Goal: Task Accomplishment & Management: Use online tool/utility

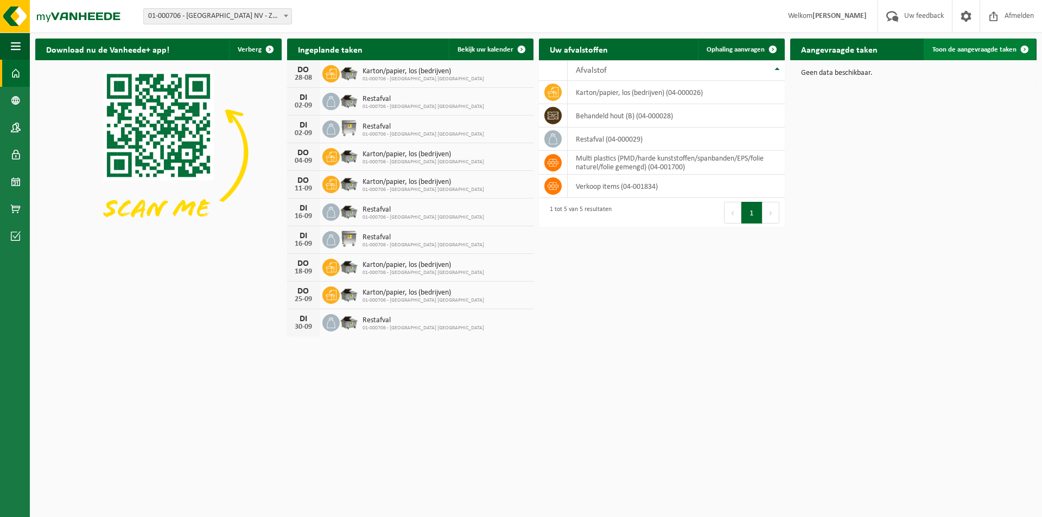
click at [1019, 49] on span at bounding box center [1025, 50] width 22 height 22
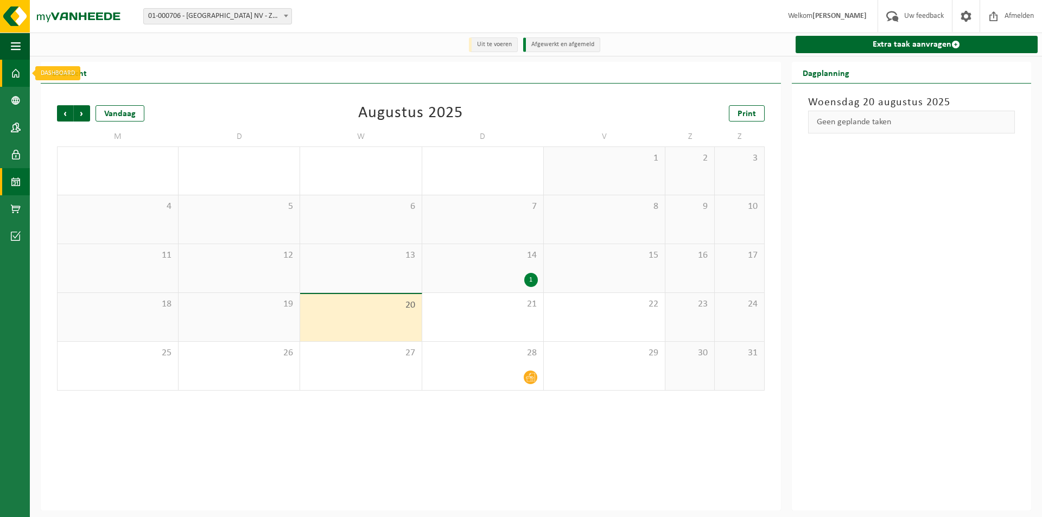
click at [11, 72] on span at bounding box center [16, 73] width 10 height 27
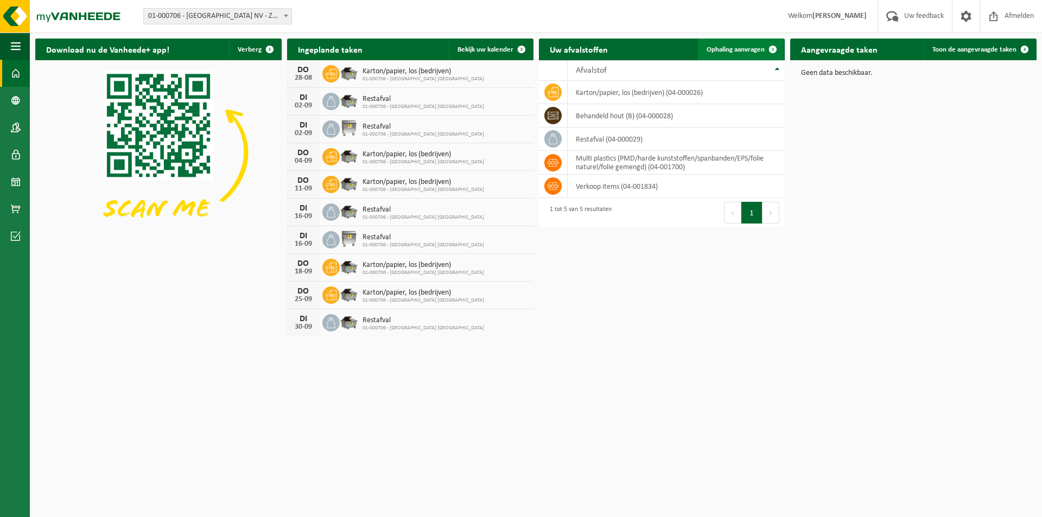
click at [726, 49] on span "Ophaling aanvragen" at bounding box center [736, 49] width 58 height 7
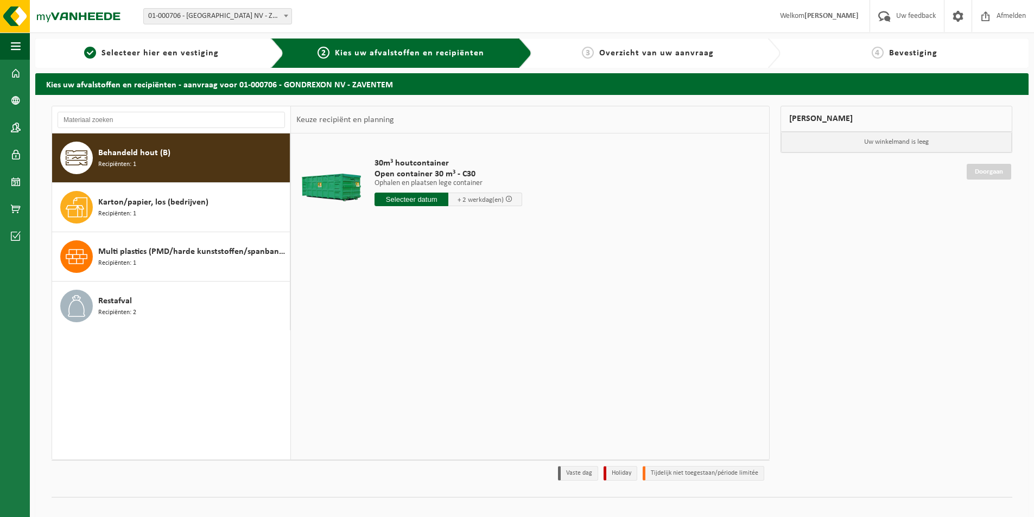
click at [417, 200] on input "text" at bounding box center [412, 200] width 74 height 14
click at [383, 334] on div "25" at bounding box center [384, 330] width 19 height 17
type input "Van 2025-08-25"
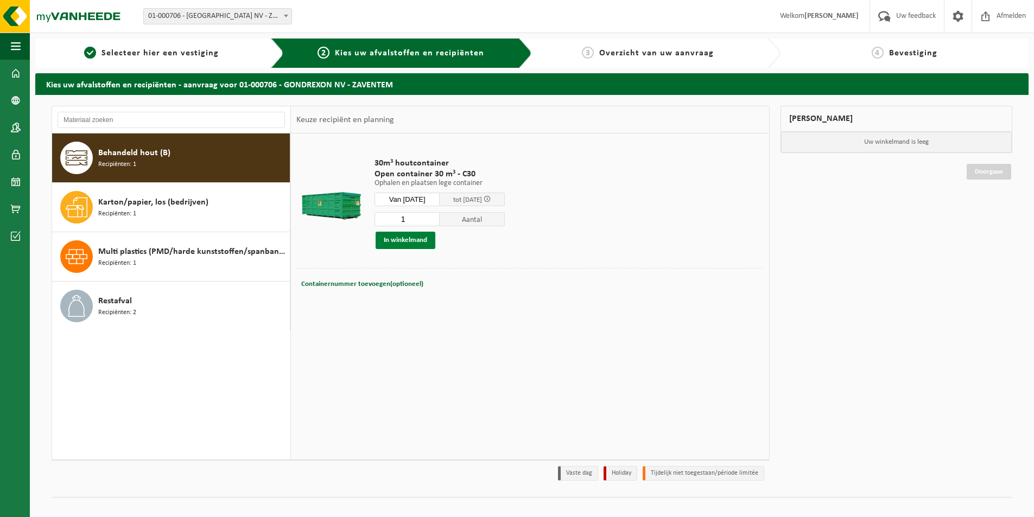
click at [416, 242] on button "In winkelmand" at bounding box center [406, 240] width 60 height 17
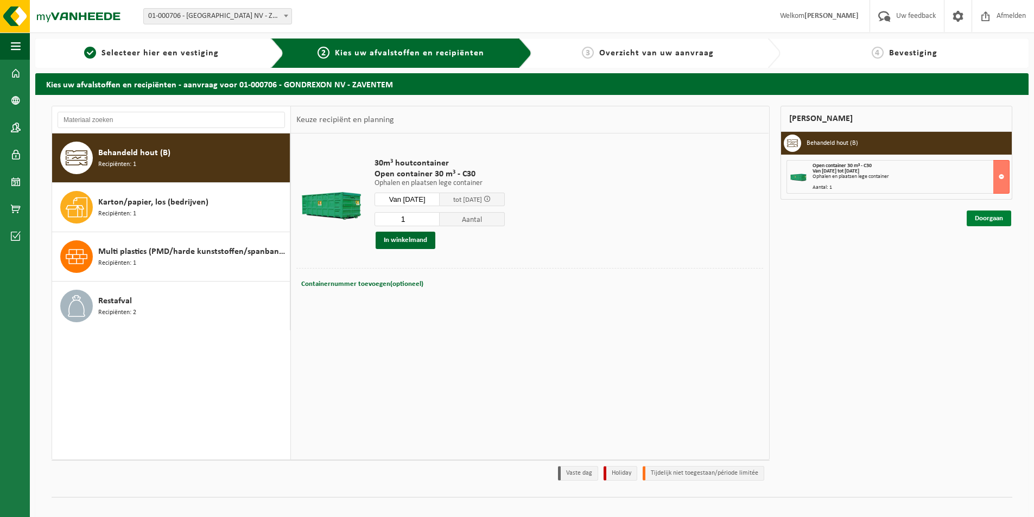
click at [982, 218] on link "Doorgaan" at bounding box center [989, 219] width 45 height 16
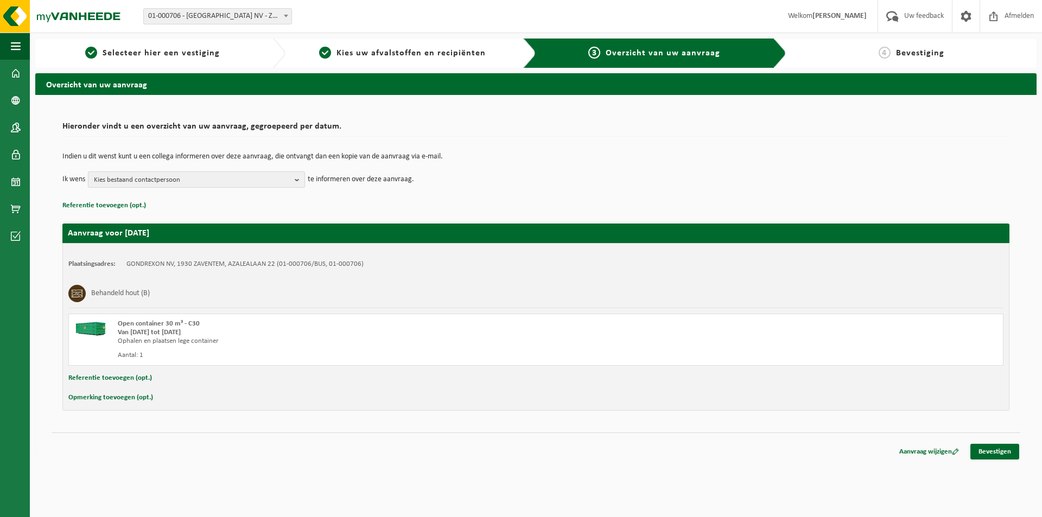
click at [295, 178] on b "button" at bounding box center [300, 179] width 10 height 15
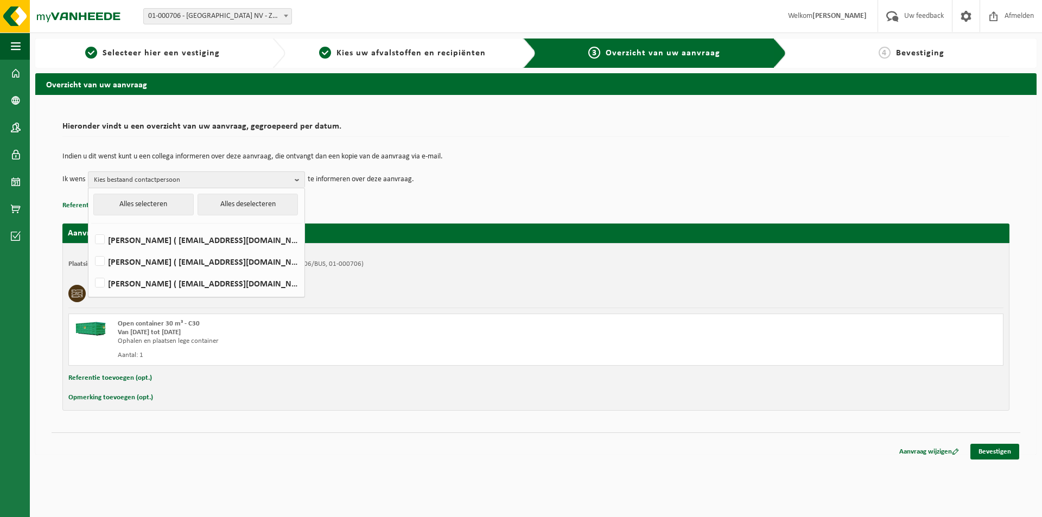
click at [399, 328] on div "Open container 30 m³ - C30" at bounding box center [349, 324] width 462 height 9
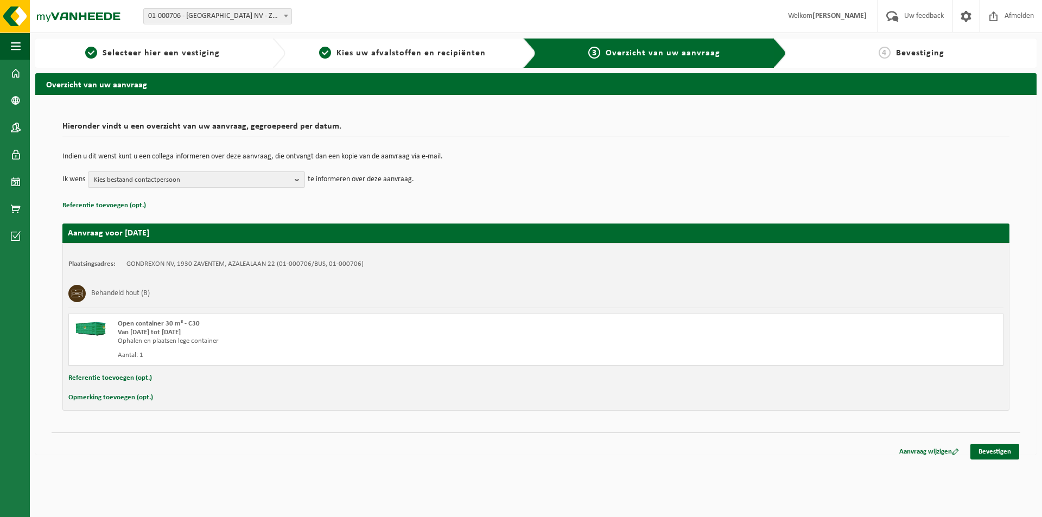
click at [295, 178] on b "button" at bounding box center [300, 179] width 10 height 15
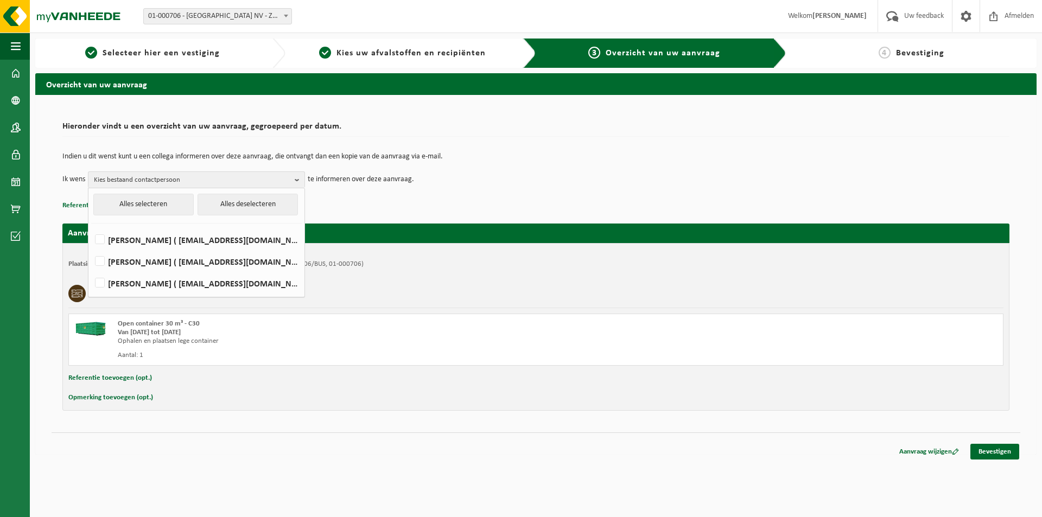
click at [410, 277] on div "Plaatsingsadres: GONDREXON NV, 1930 ZAVENTEM, AZALEALAAN 22 (01-000706/BUS, 01-…" at bounding box center [535, 327] width 947 height 168
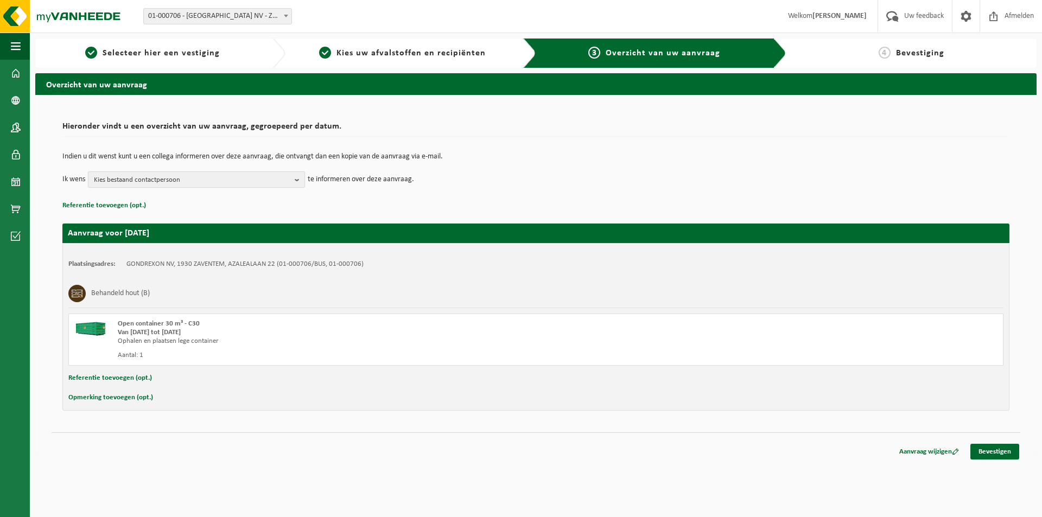
click at [298, 179] on b "button" at bounding box center [300, 179] width 10 height 15
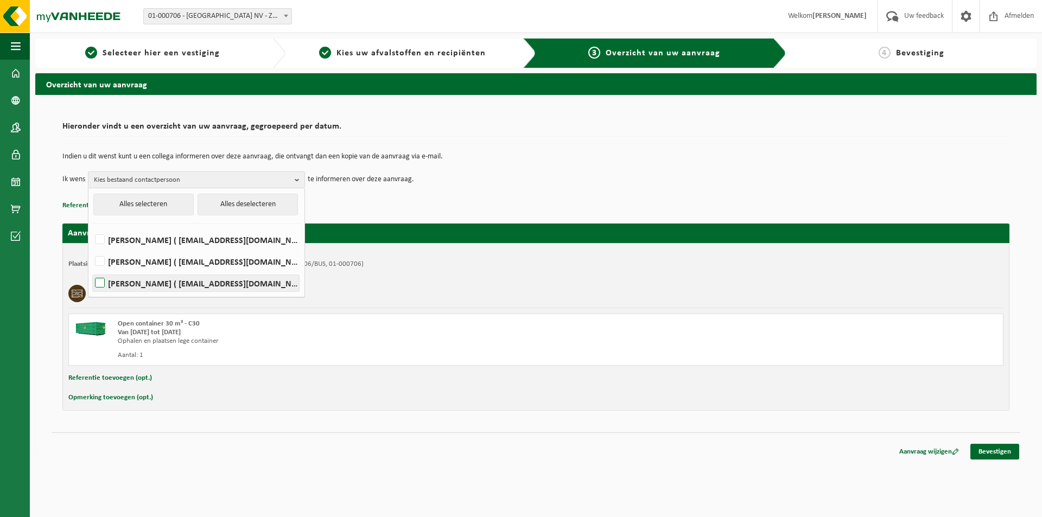
click at [100, 280] on label "EDDY VANDEWEGHE ( technics@gondrexon.com )" at bounding box center [196, 283] width 206 height 16
click at [91, 270] on input "EDDY VANDEWEGHE ( technics@gondrexon.com )" at bounding box center [91, 269] width 1 height 1
click at [100, 283] on label "EDDY VANDEWEGHE ( technics@gondrexon.com )" at bounding box center [196, 283] width 206 height 16
click at [91, 270] on input "EDDY VANDEWEGHE ( technics@gondrexon.com )" at bounding box center [91, 269] width 1 height 1
click at [429, 279] on div "Plaatsingsadres: GONDREXON NV, 1930 ZAVENTEM, AZALEALAAN 22 (01-000706/BUS, 01-…" at bounding box center [535, 327] width 947 height 168
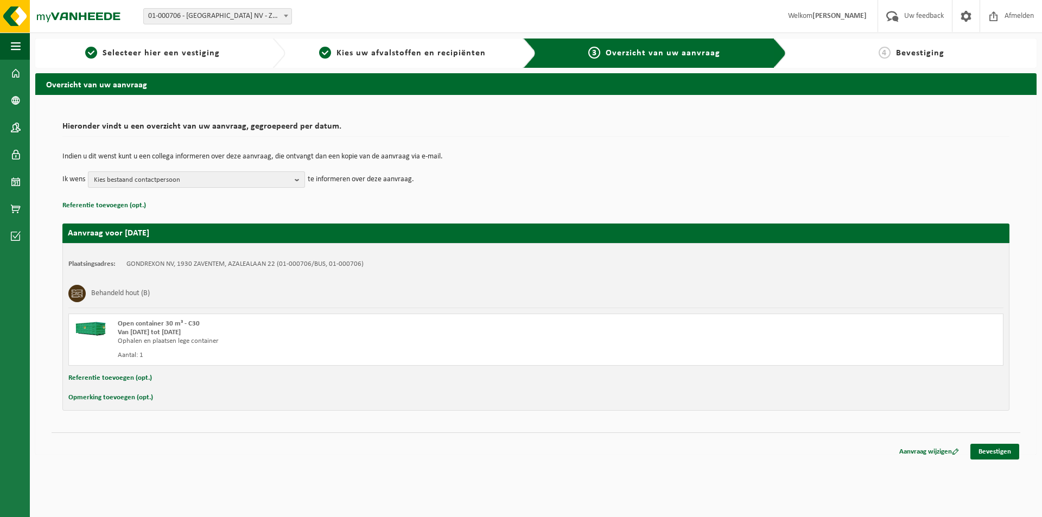
click at [296, 179] on b "button" at bounding box center [300, 179] width 10 height 15
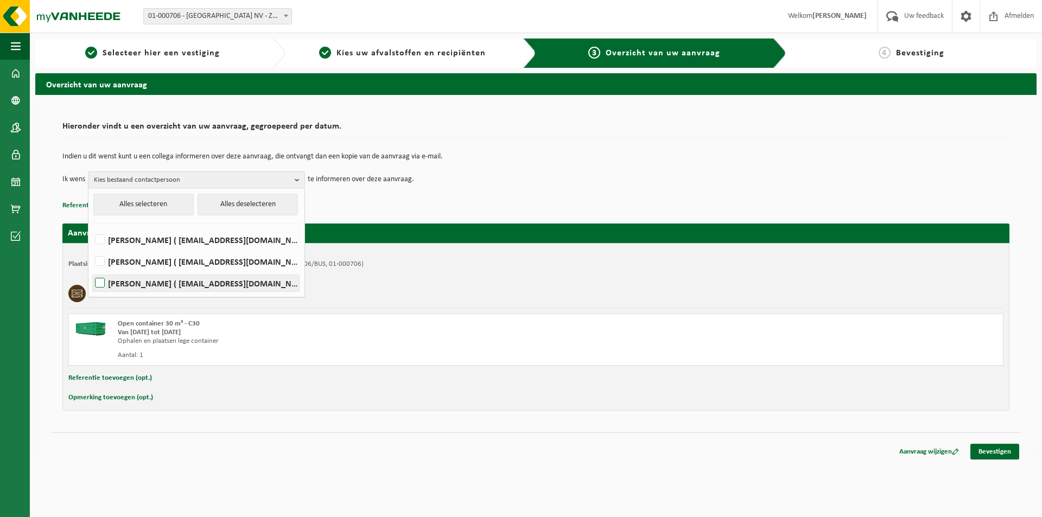
click at [101, 280] on label "EDDY VANDEWEGHE ( technics@gondrexon.com )" at bounding box center [196, 283] width 206 height 16
click at [91, 270] on input "EDDY VANDEWEGHE ( technics@gondrexon.com )" at bounding box center [91, 269] width 1 height 1
checkbox input "true"
click at [456, 281] on div "Behandeld hout (B)" at bounding box center [535, 294] width 935 height 28
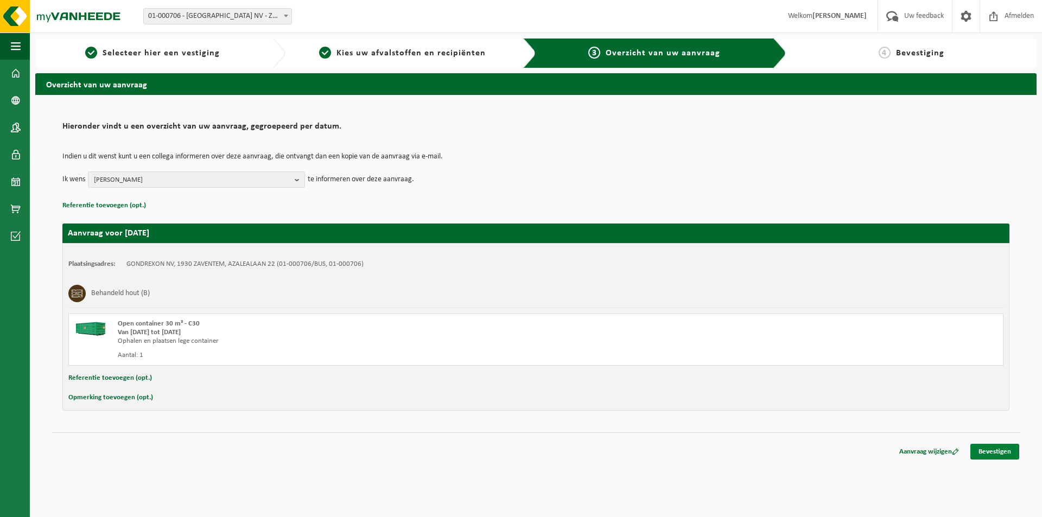
click at [992, 452] on link "Bevestigen" at bounding box center [994, 452] width 49 height 16
